Goal: Task Accomplishment & Management: Use online tool/utility

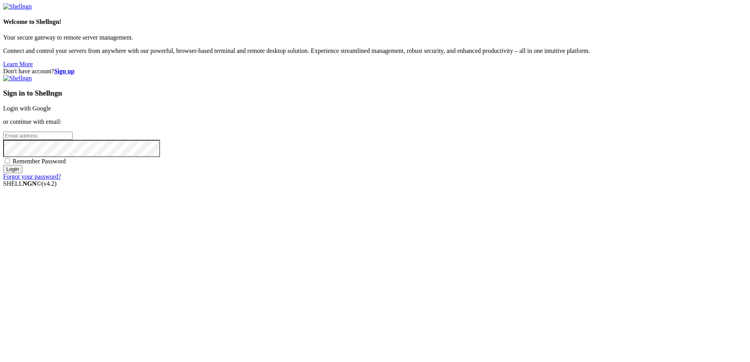
click at [51, 112] on link "Login with Google" at bounding box center [27, 108] width 48 height 7
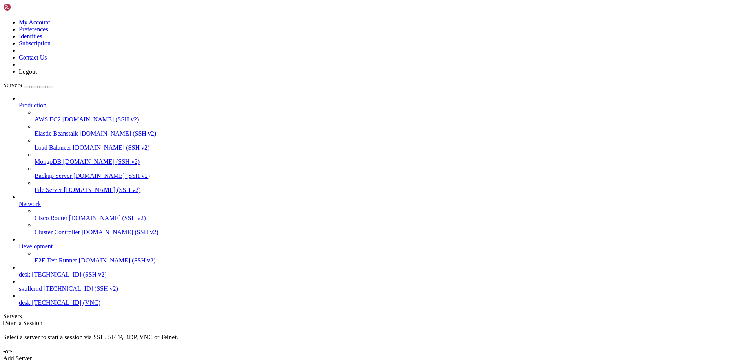
click at [42, 292] on span "skullcmd" at bounding box center [30, 289] width 23 height 7
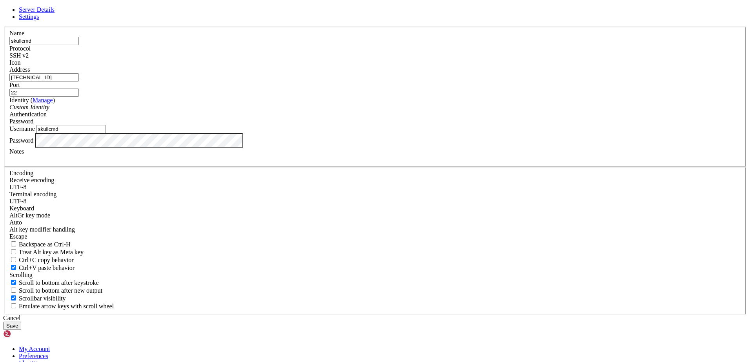
scroll to position [147, 0]
drag, startPoint x: 353, startPoint y: 140, endPoint x: 260, endPoint y: 138, distance: 92.6
click at [260, 138] on div "Name skullcmd Protocol SSH v2 Icon Address [TECHNICAL_ID]" at bounding box center [375, 171] width 744 height 288
click at [434, 315] on div "Cancel" at bounding box center [375, 318] width 744 height 7
